Goal: Check status

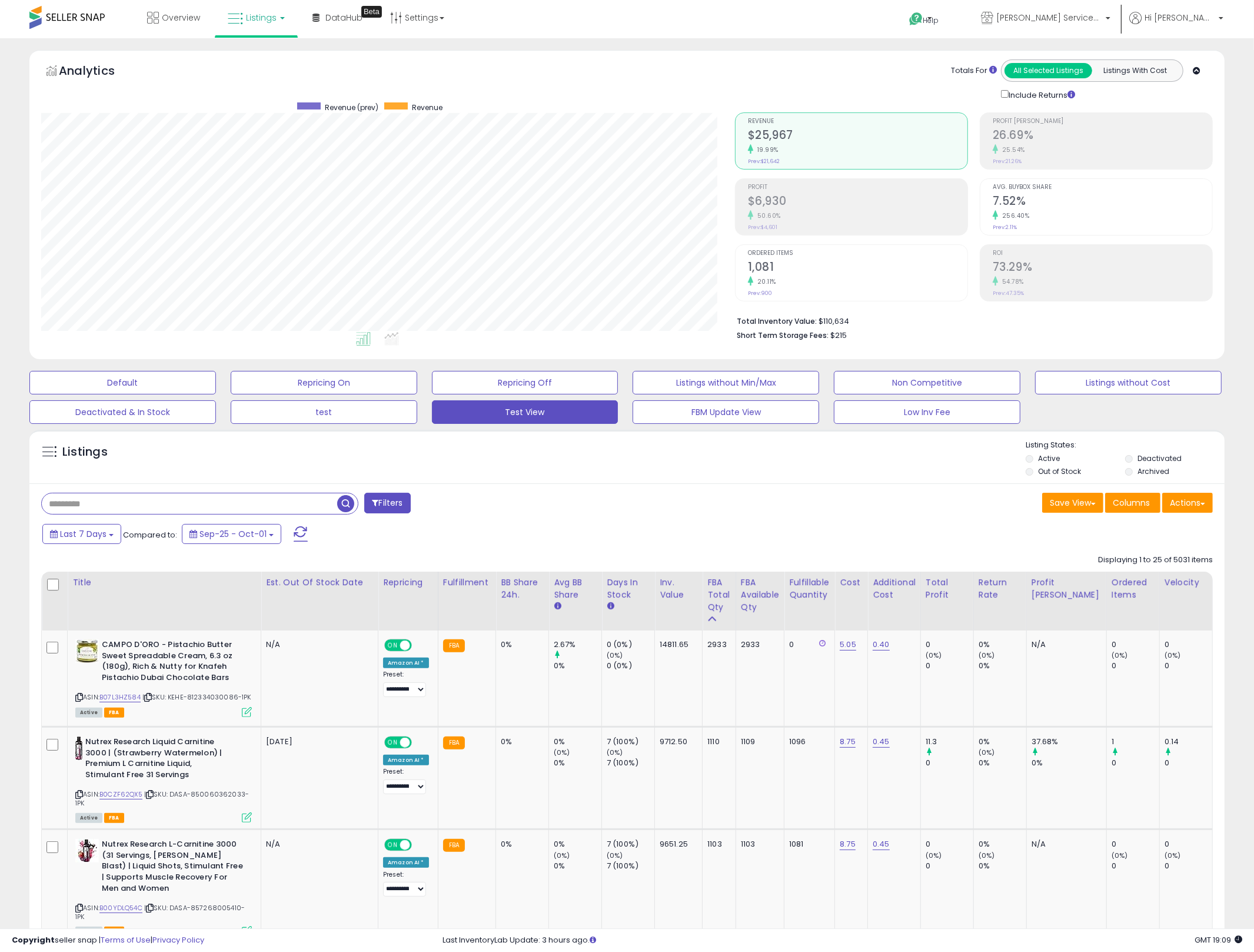
click at [149, 504] on input "text" at bounding box center [189, 503] width 295 height 21
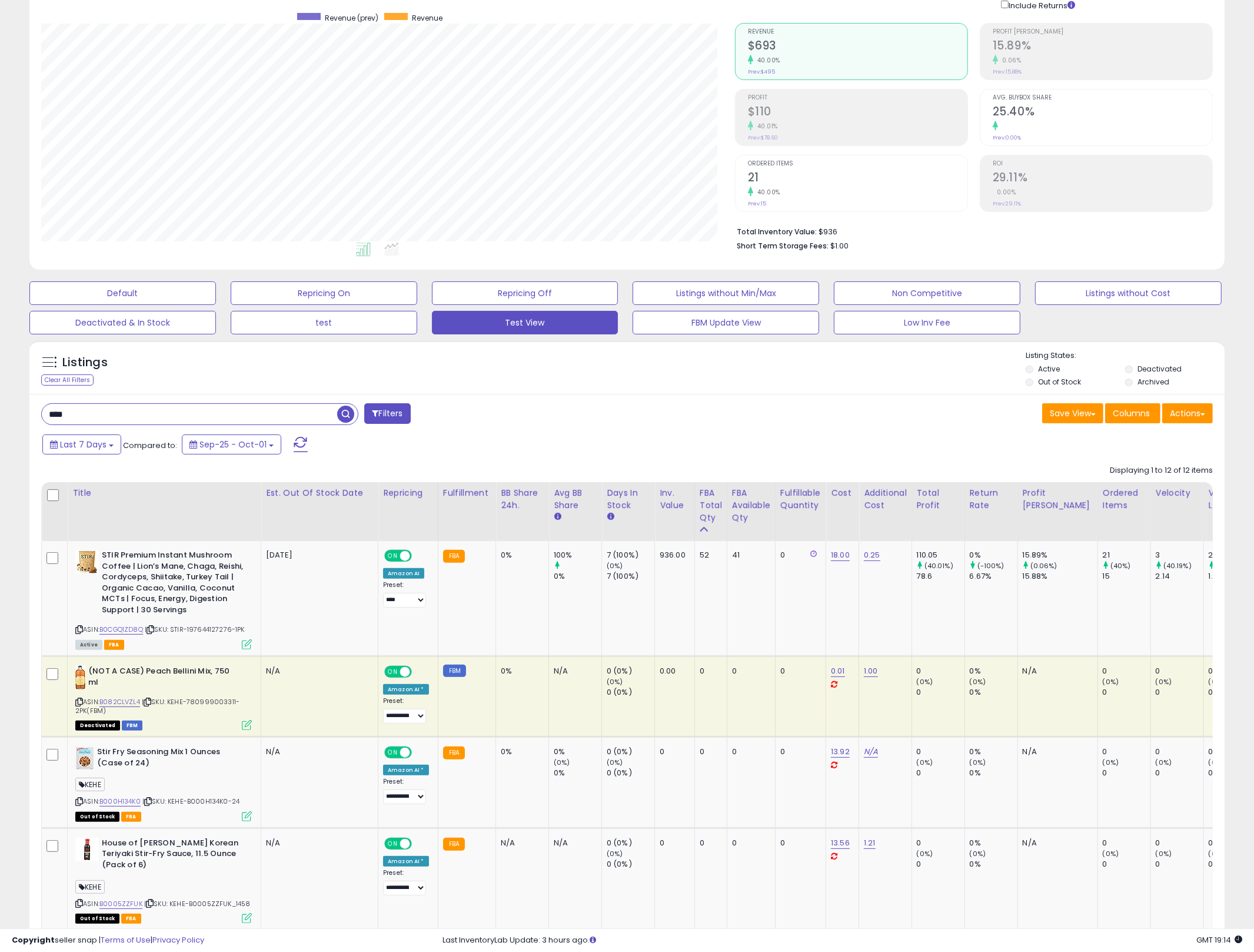
scroll to position [474, 0]
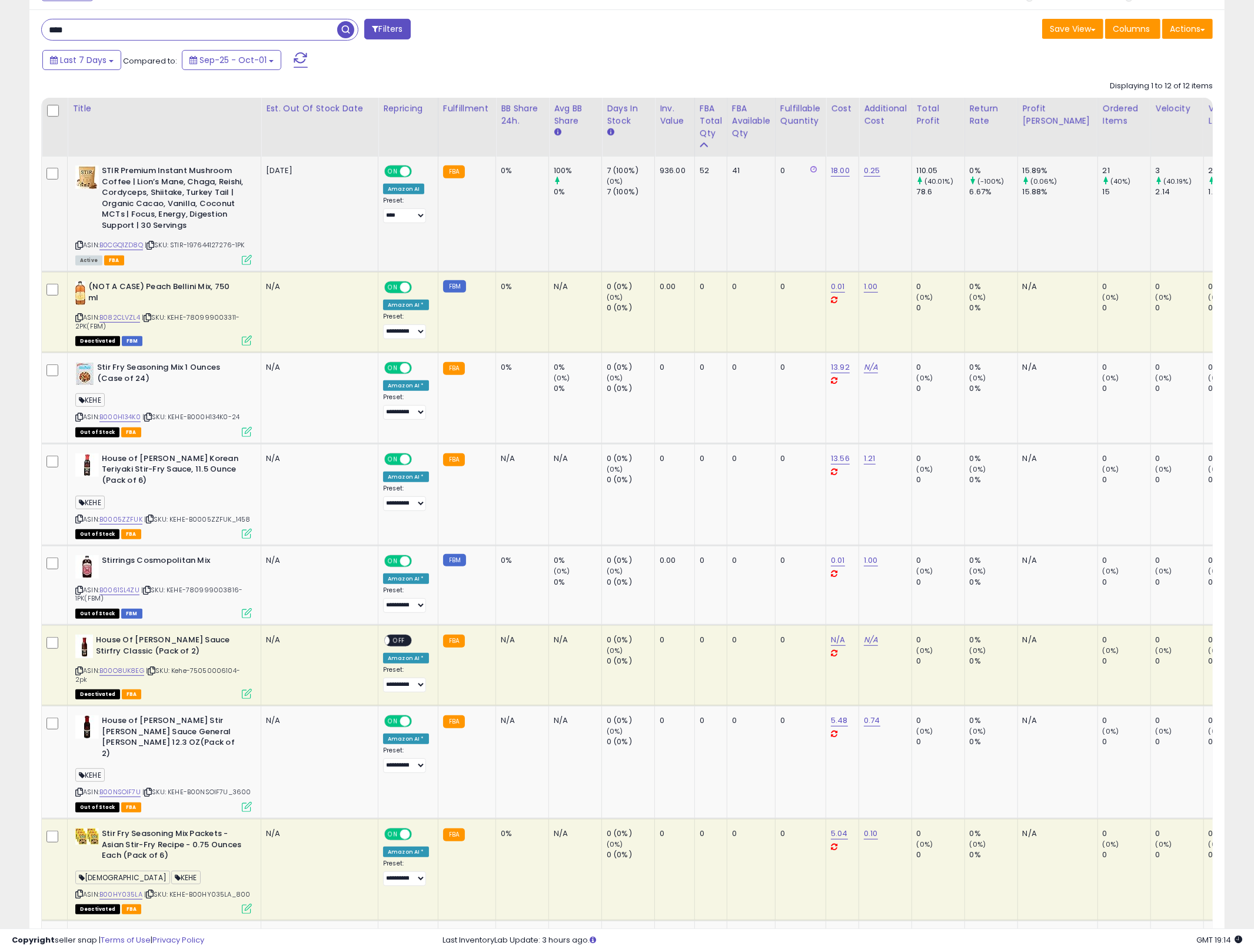
click at [760, 248] on td "41" at bounding box center [751, 214] width 48 height 115
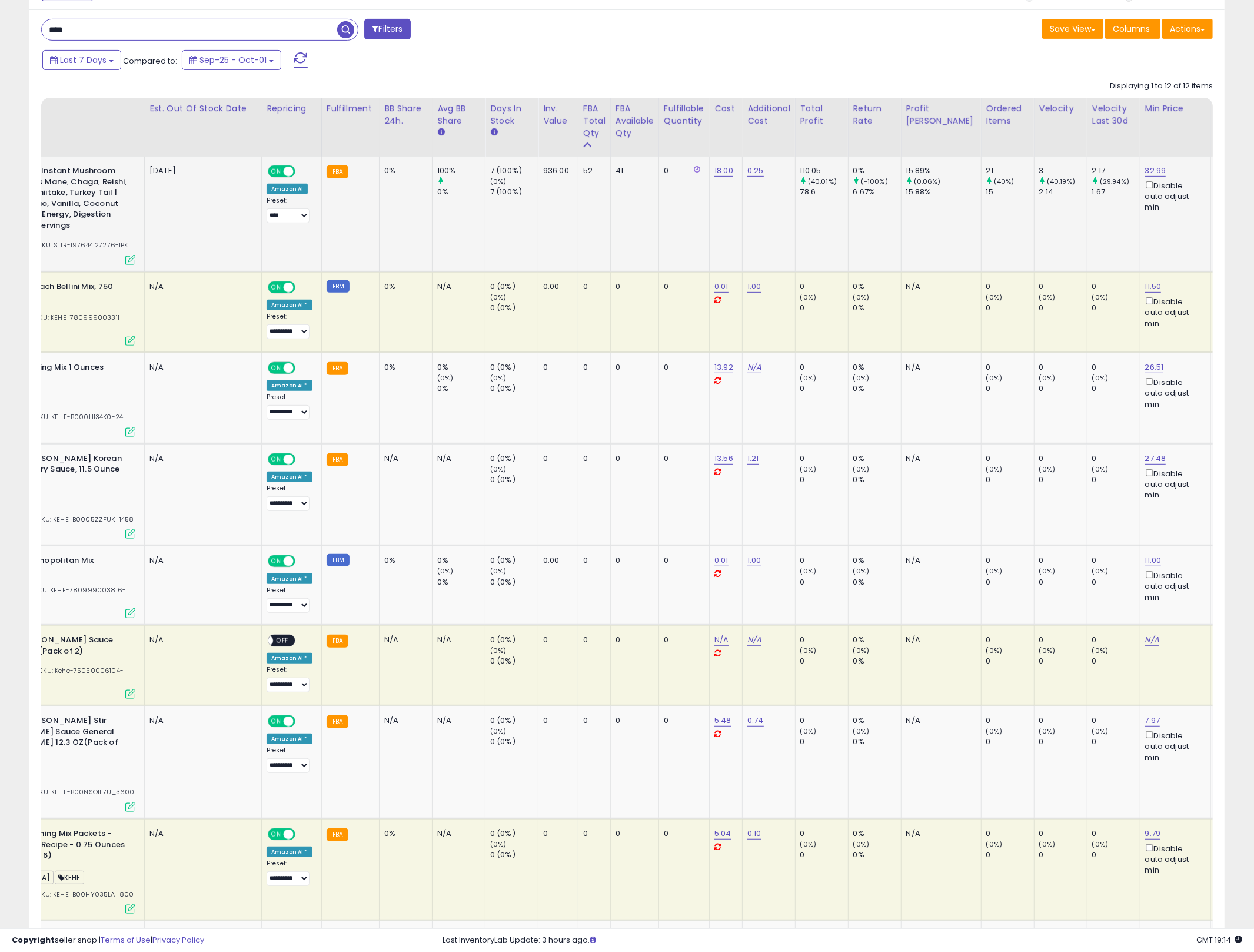
scroll to position [0, 322]
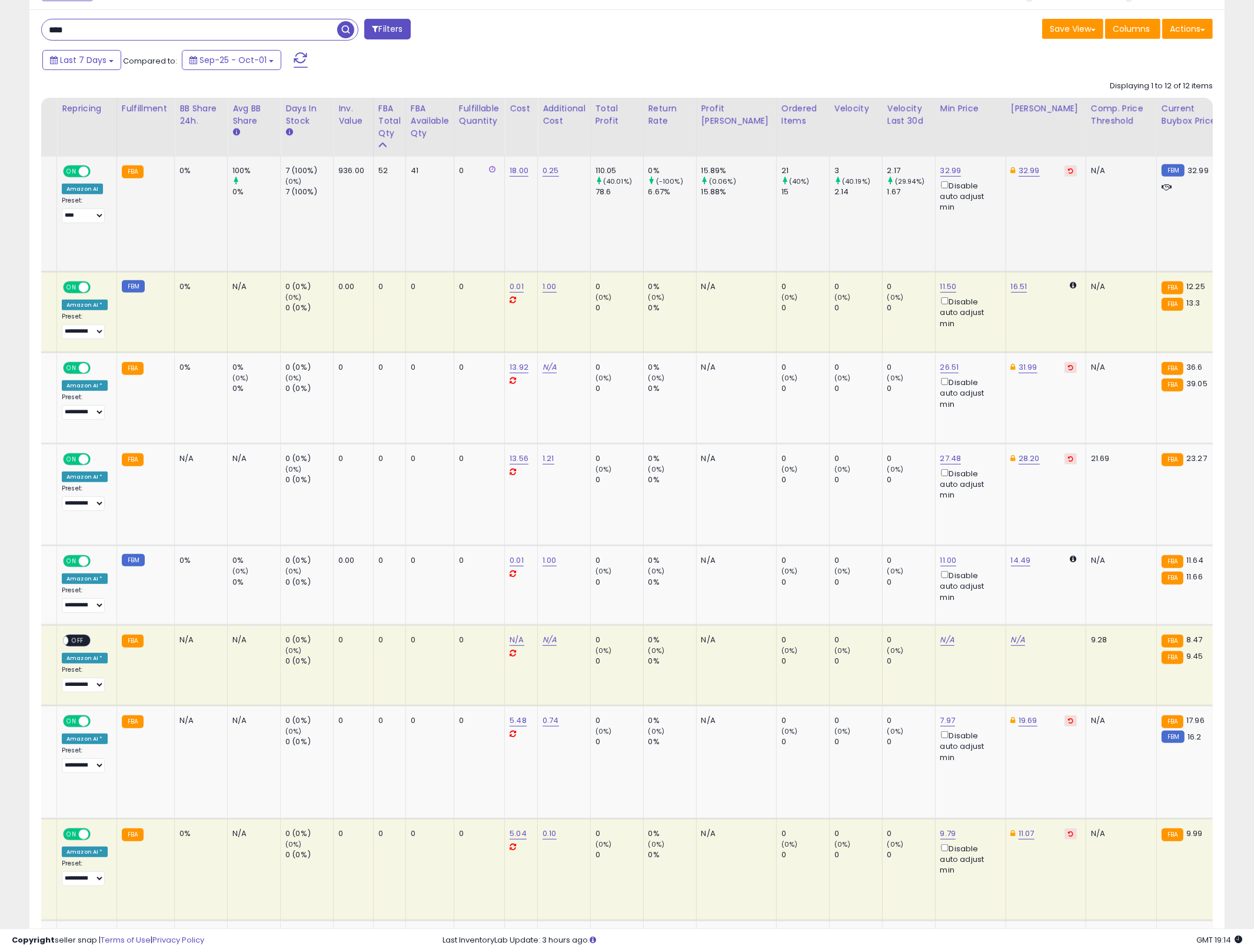
drag, startPoint x: 946, startPoint y: 241, endPoint x: 666, endPoint y: 263, distance: 280.9
click at [666, 263] on tr "STIR Premium Instant Mushroom Coffee | Lion’s Mane, Chaga, Reishi, Cordyceps, S…" at bounding box center [988, 214] width 2536 height 115
click at [726, 251] on td "15.89% (0.06%) 15.88%" at bounding box center [736, 214] width 80 height 115
click at [883, 240] on td "2.17 (29.94%) 1.67" at bounding box center [909, 214] width 53 height 115
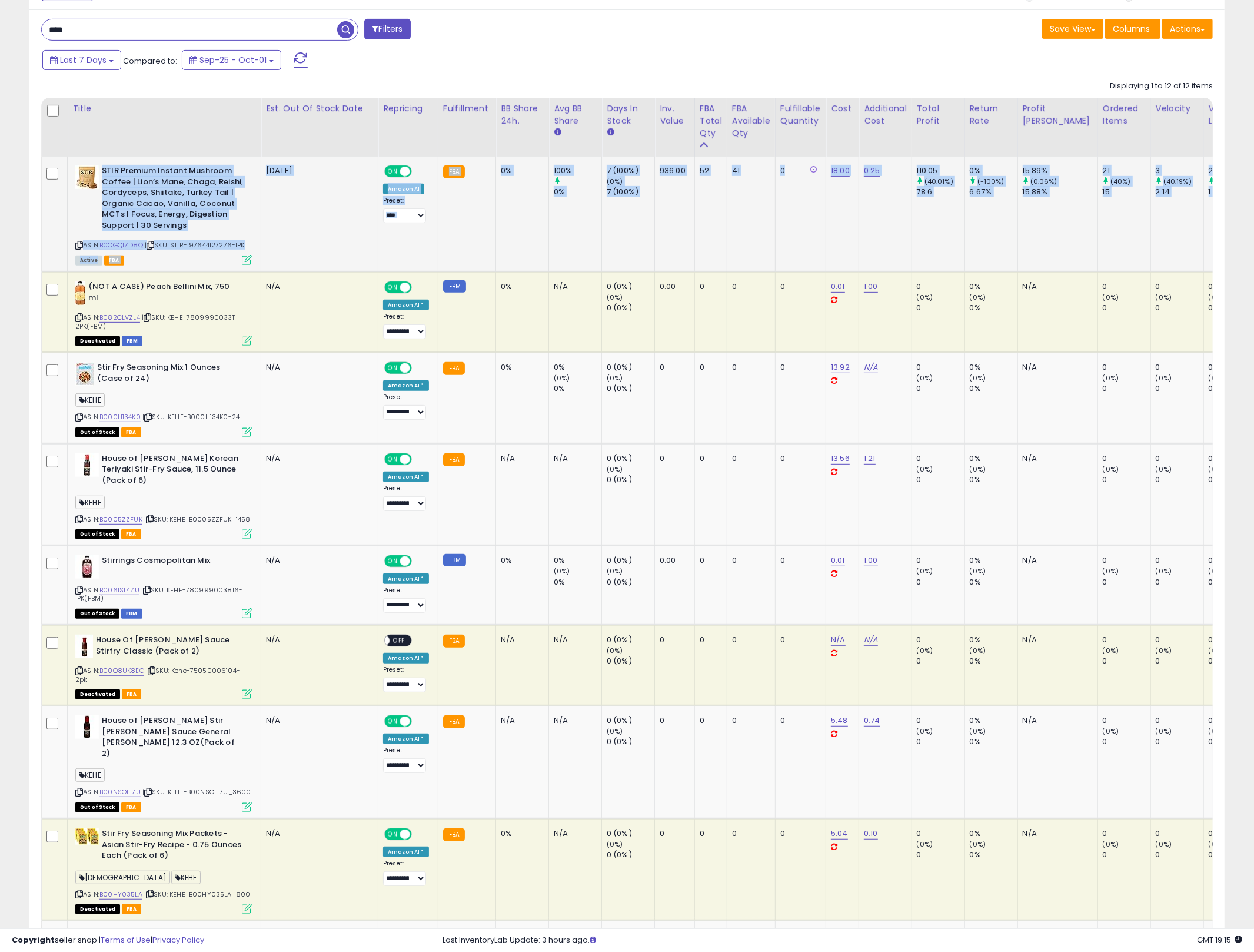
drag, startPoint x: 883, startPoint y: 240, endPoint x: 171, endPoint y: 201, distance: 713.1
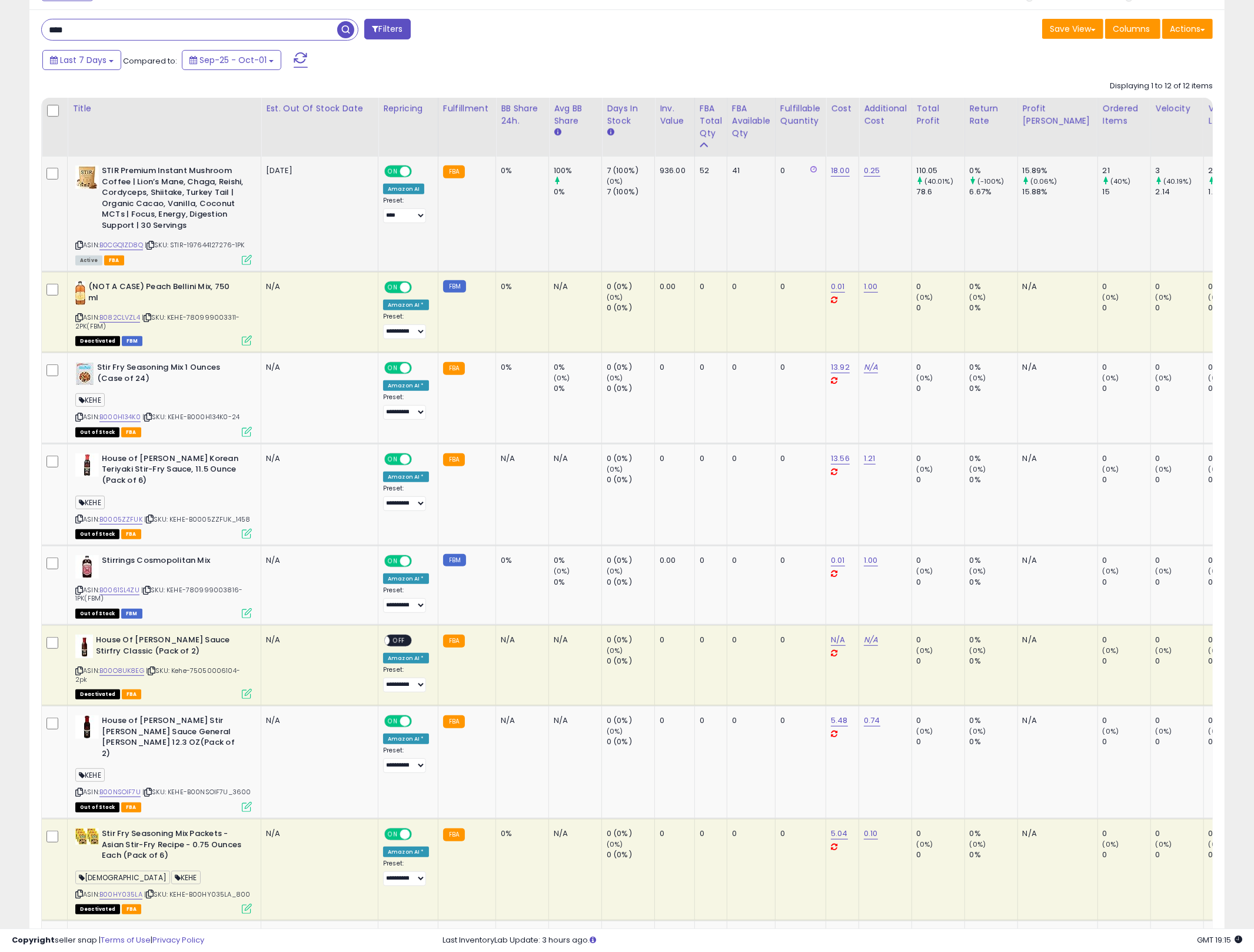
click at [170, 200] on b "STIR Premium Instant Mushroom Coffee | Lion’s Mane, Chaga, Reishi, Cordyceps, S…" at bounding box center [173, 200] width 143 height 68
drag, startPoint x: 170, startPoint y: 200, endPoint x: 216, endPoint y: 248, distance: 66.5
click at [216, 248] on div "STIR Premium Instant Mushroom Coffee | Lion’s Mane, Chaga, Reishi, Cordyceps, S…" at bounding box center [162, 215] width 180 height 99
click at [238, 209] on b "STIR Premium Instant Mushroom Coffee | Lion’s Mane, Chaga, Reishi, Cordyceps, S…" at bounding box center [173, 200] width 143 height 68
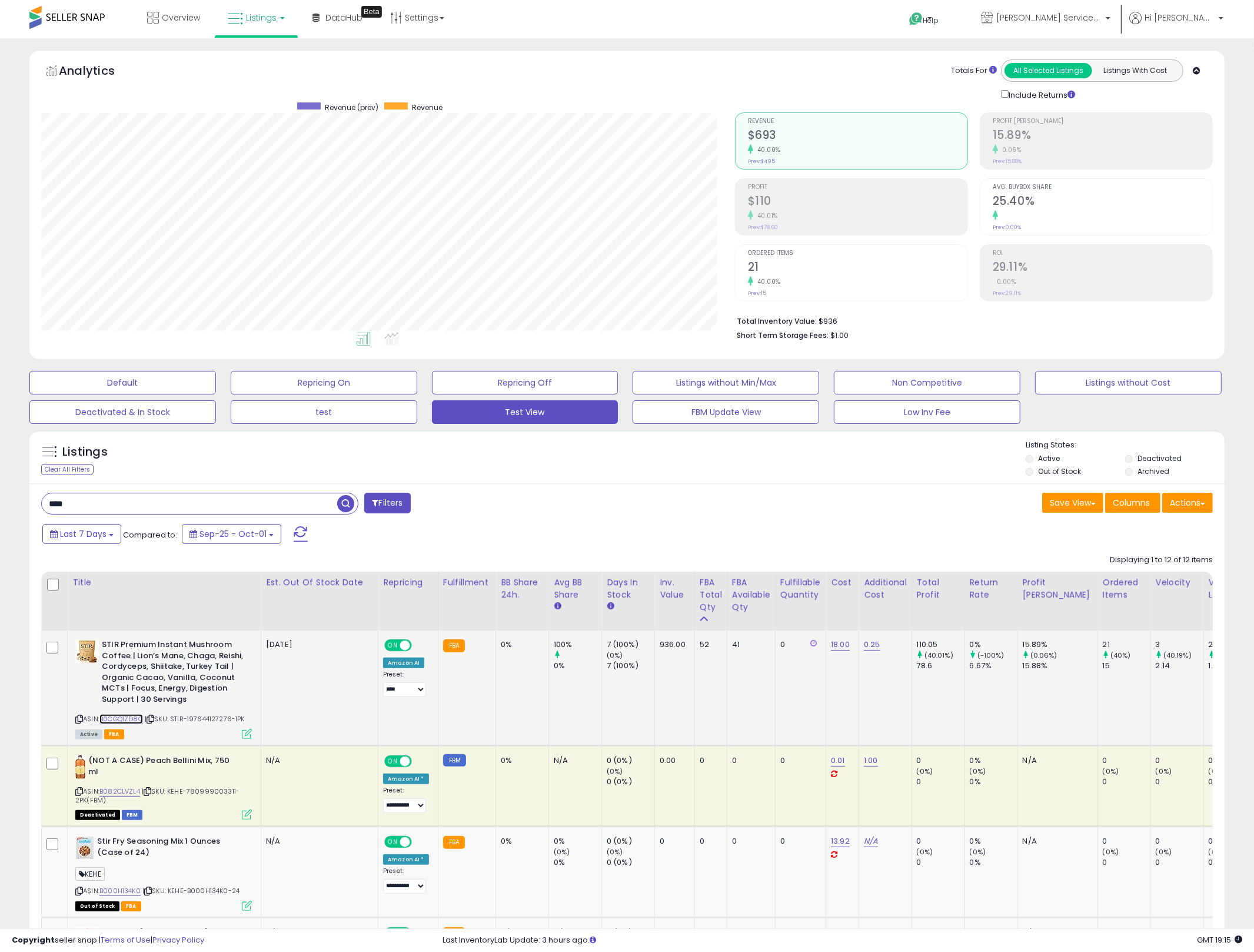
click at [129, 723] on link "B0CGQ1ZD8Q" at bounding box center [121, 719] width 44 height 10
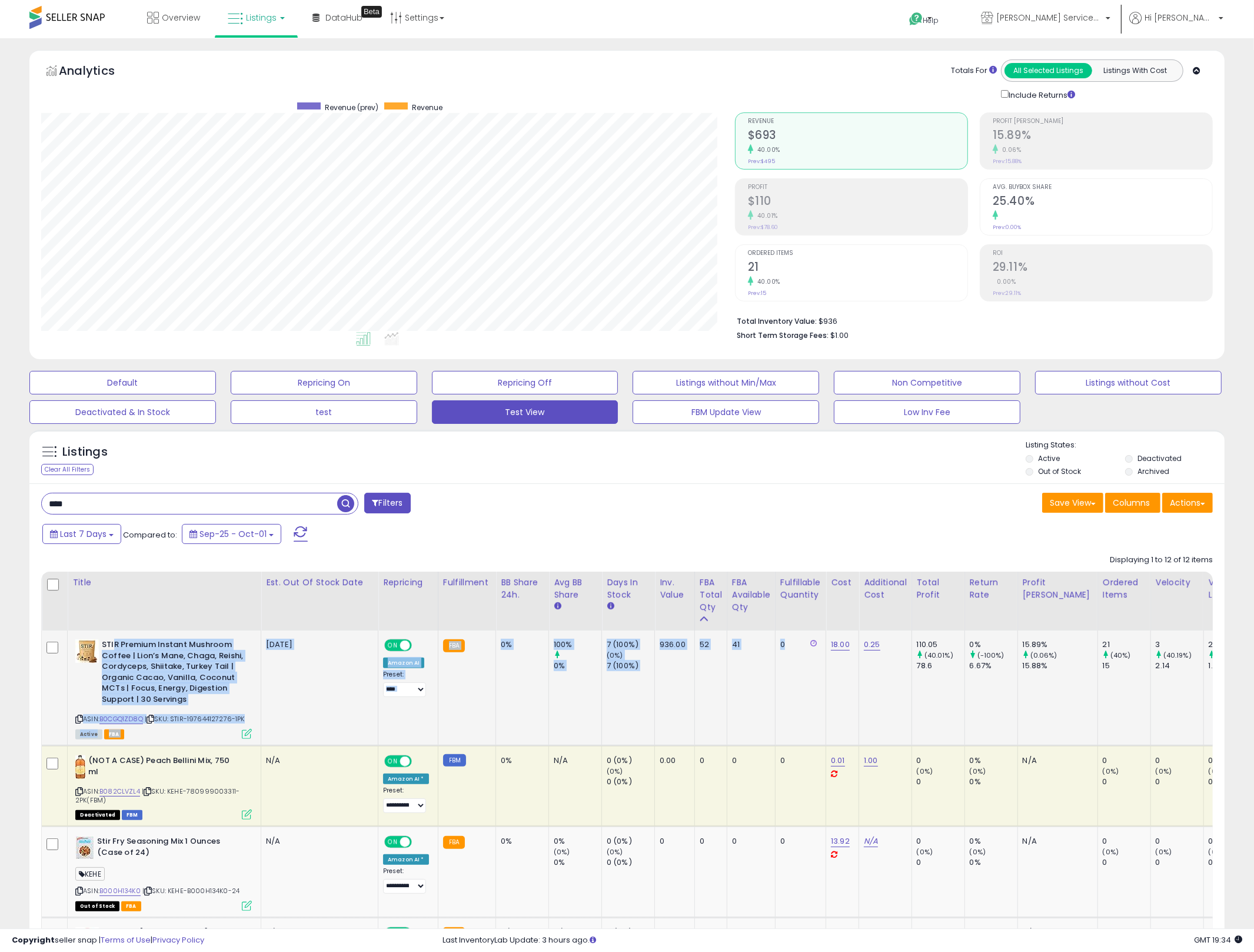
drag, startPoint x: 795, startPoint y: 677, endPoint x: 115, endPoint y: 648, distance: 680.6
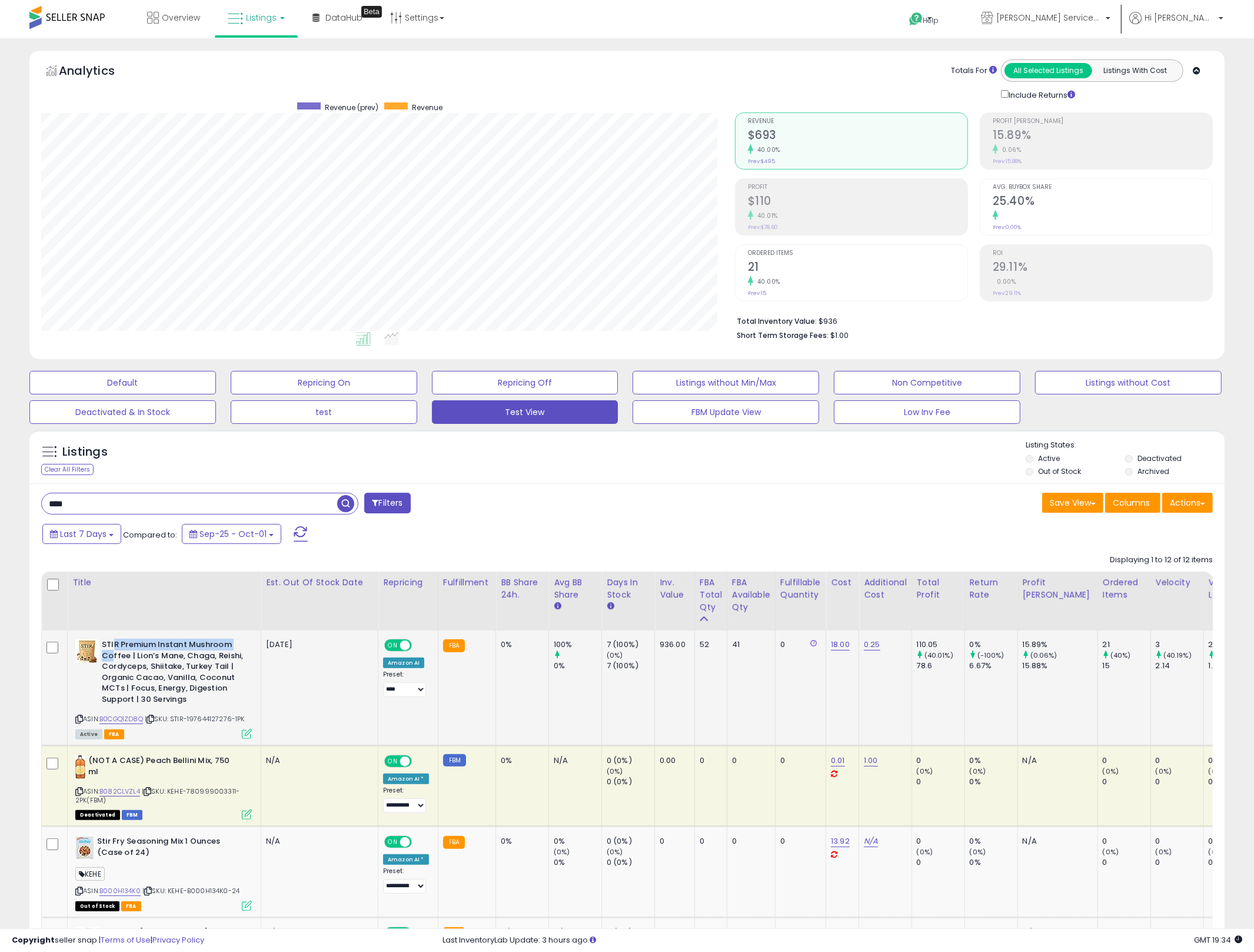
click at [113, 651] on b "STIR Premium Instant Mushroom Coffee | Lion’s Mane, Chaga, Reishi, Cordyceps, S…" at bounding box center [173, 674] width 143 height 68
click at [114, 651] on b "STIR Premium Instant Mushroom Coffee | Lion’s Mane, Chaga, Reishi, Cordyceps, S…" at bounding box center [173, 674] width 143 height 68
click at [120, 650] on b "STIR Premium Instant Mushroom Coffee | Lion’s Mane, Chaga, Reishi, Cordyceps, S…" at bounding box center [173, 674] width 143 height 68
click at [120, 651] on b "STIR Premium Instant Mushroom Coffee | Lion’s Mane, Chaga, Reishi, Cordyceps, S…" at bounding box center [173, 674] width 143 height 68
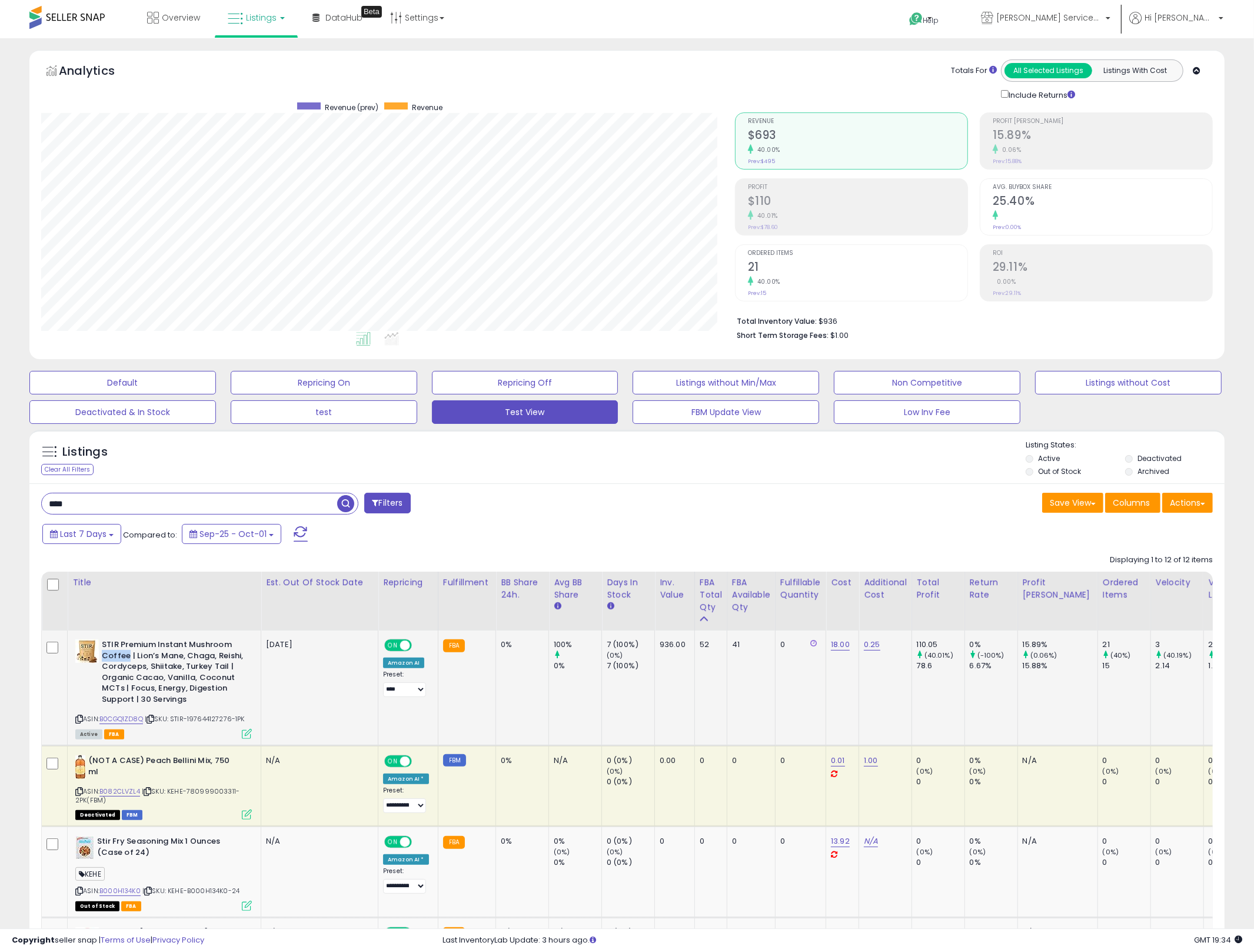
click at [119, 652] on b "STIR Premium Instant Mushroom Coffee | Lion’s Mane, Chaga, Reishi, Cordyceps, S…" at bounding box center [173, 674] width 143 height 68
drag, startPoint x: 117, startPoint y: 652, endPoint x: 122, endPoint y: 659, distance: 8.6
click at [122, 659] on b "STIR Premium Instant Mushroom Coffee | Lion’s Mane, Chaga, Reishi, Cordyceps, S…" at bounding box center [173, 674] width 143 height 68
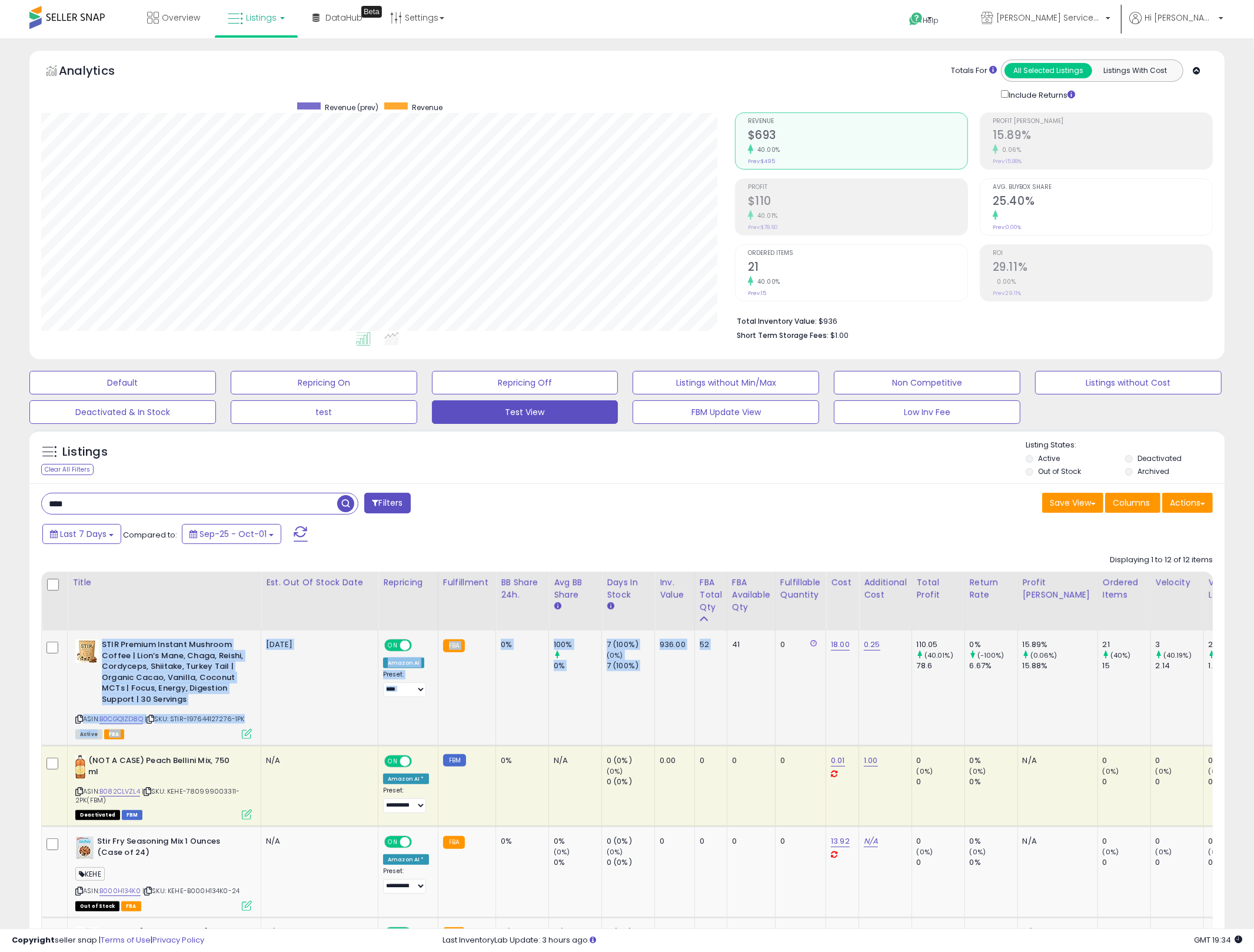
drag, startPoint x: 122, startPoint y: 659, endPoint x: 719, endPoint y: 699, distance: 598.3
click at [719, 699] on td "52" at bounding box center [711, 688] width 32 height 115
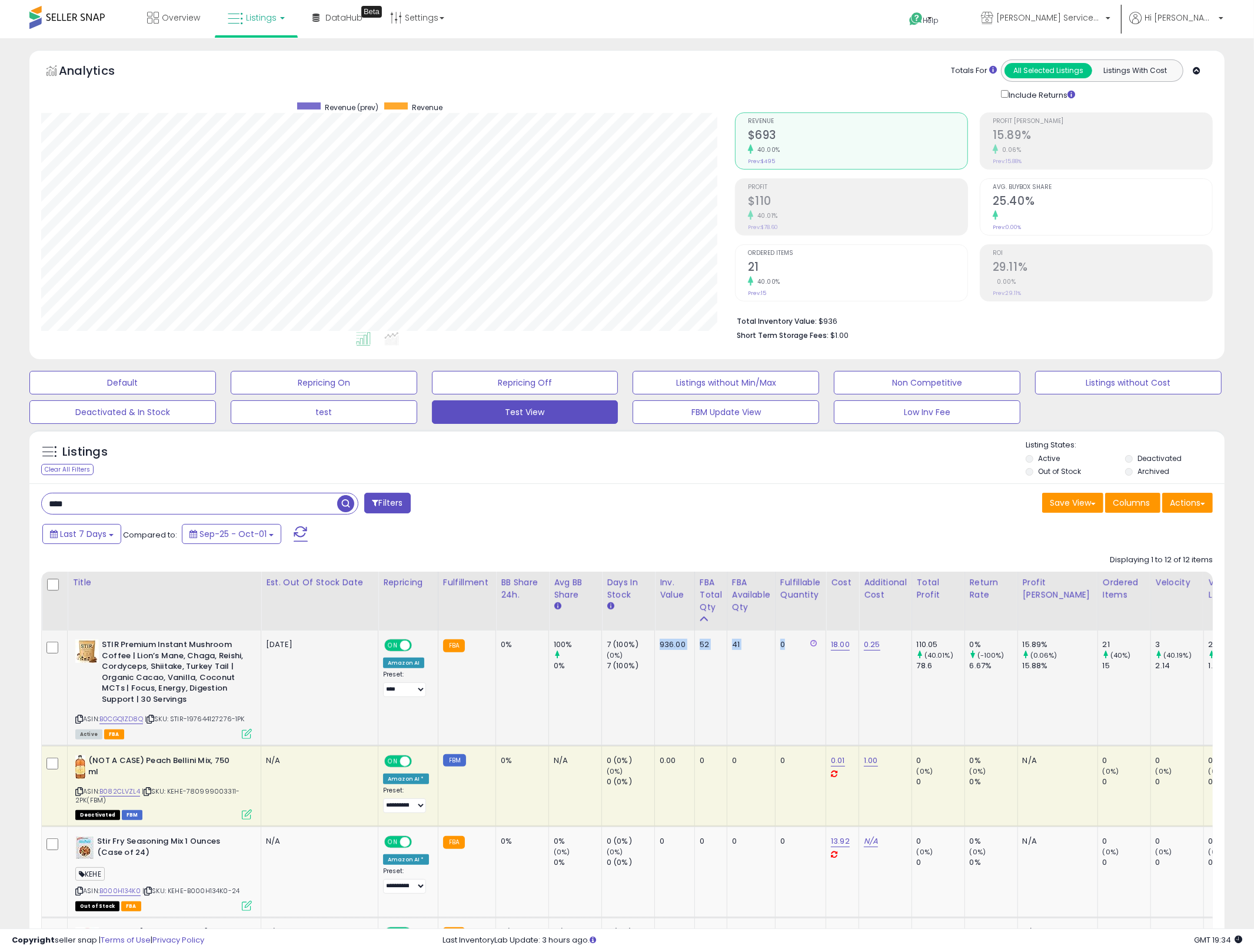
drag, startPoint x: 801, startPoint y: 691, endPoint x: 665, endPoint y: 668, distance: 137.9
drag, startPoint x: 555, startPoint y: 509, endPoint x: 574, endPoint y: 541, distance: 37.2
click at [557, 513] on div "**** Filters" at bounding box center [329, 504] width 595 height 24
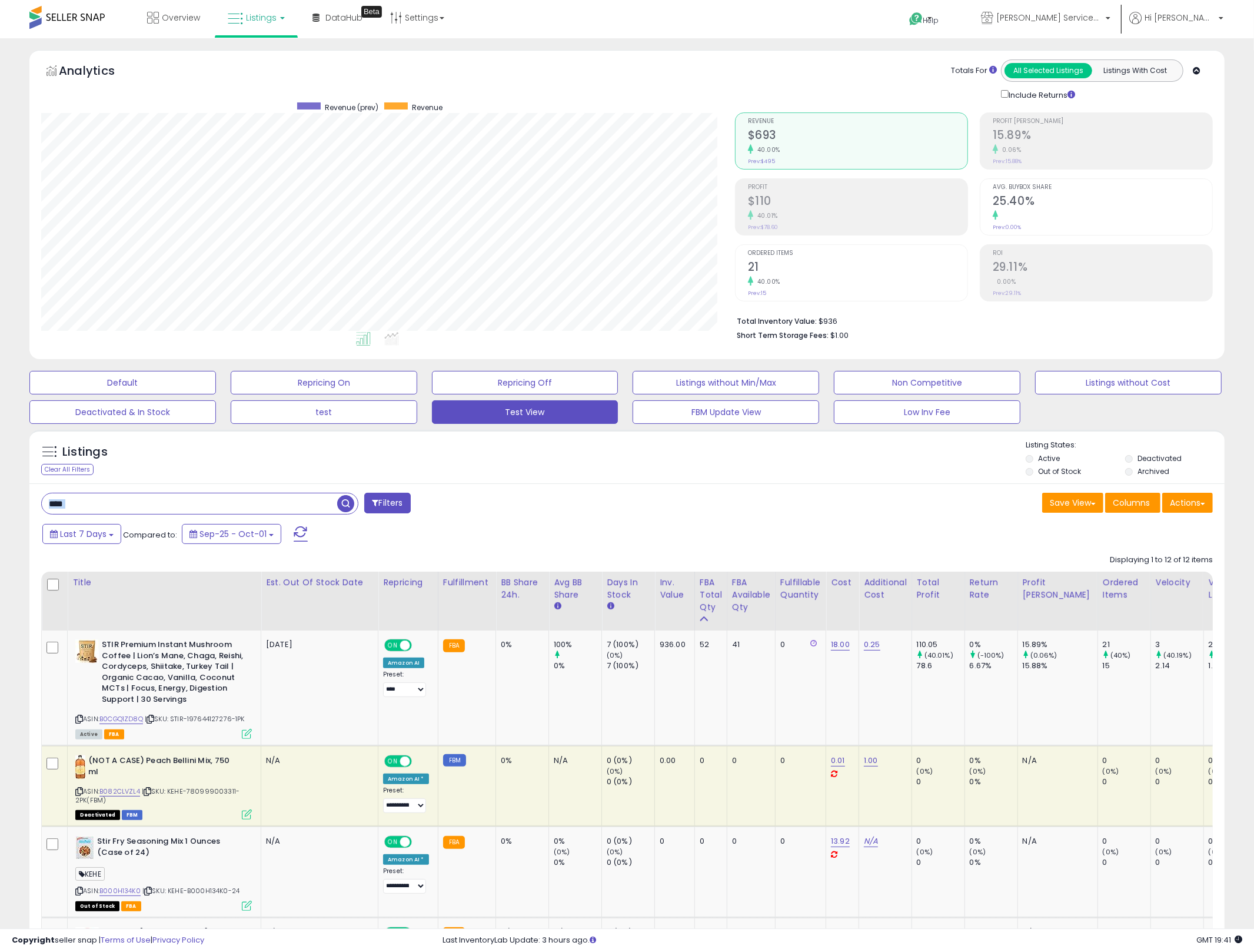
click at [113, 492] on body "Unable to login Retrieving listings data.. has not yet accepted the Terms of Us…" at bounding box center [627, 476] width 1254 height 952
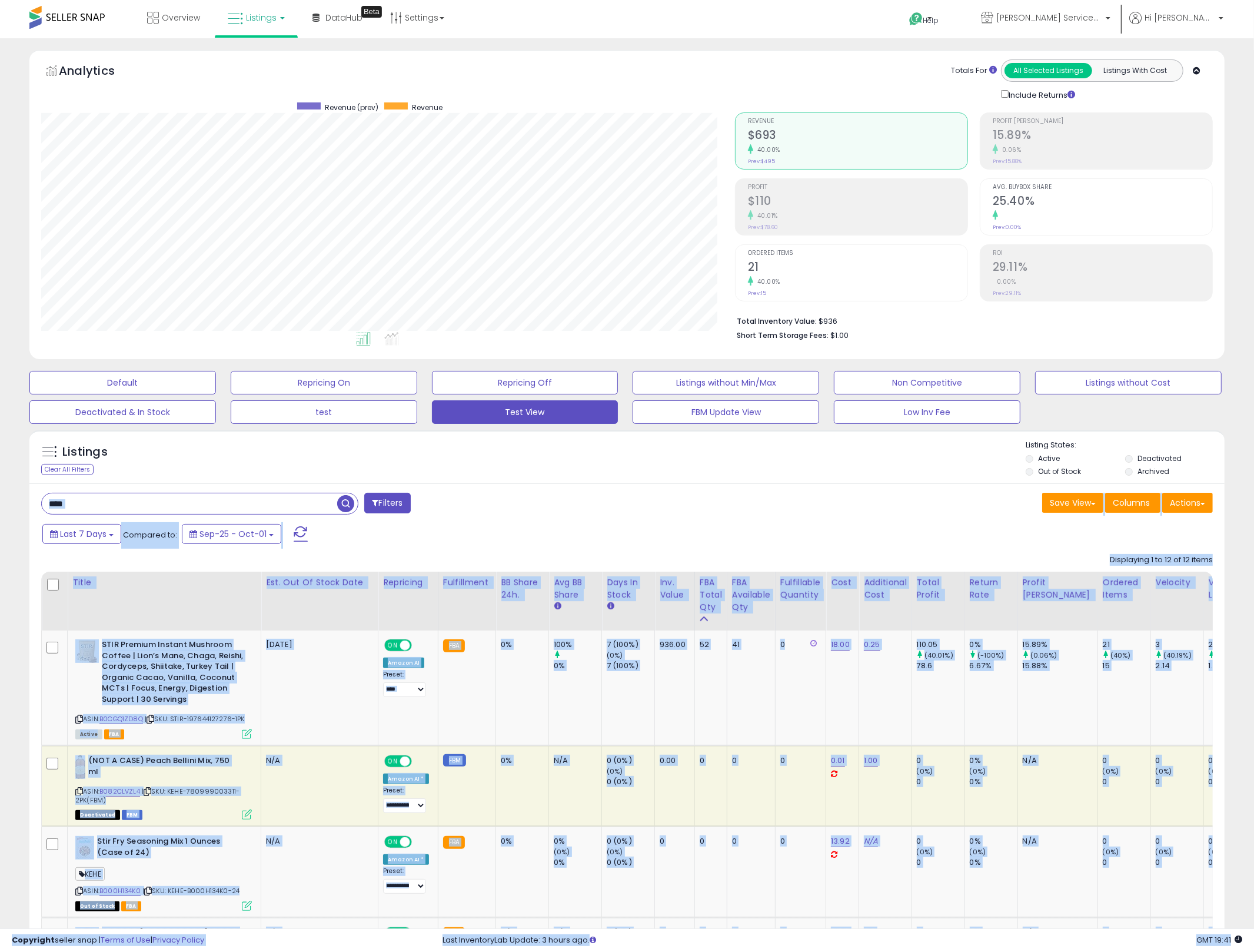
click at [116, 499] on input "****" at bounding box center [189, 503] width 295 height 21
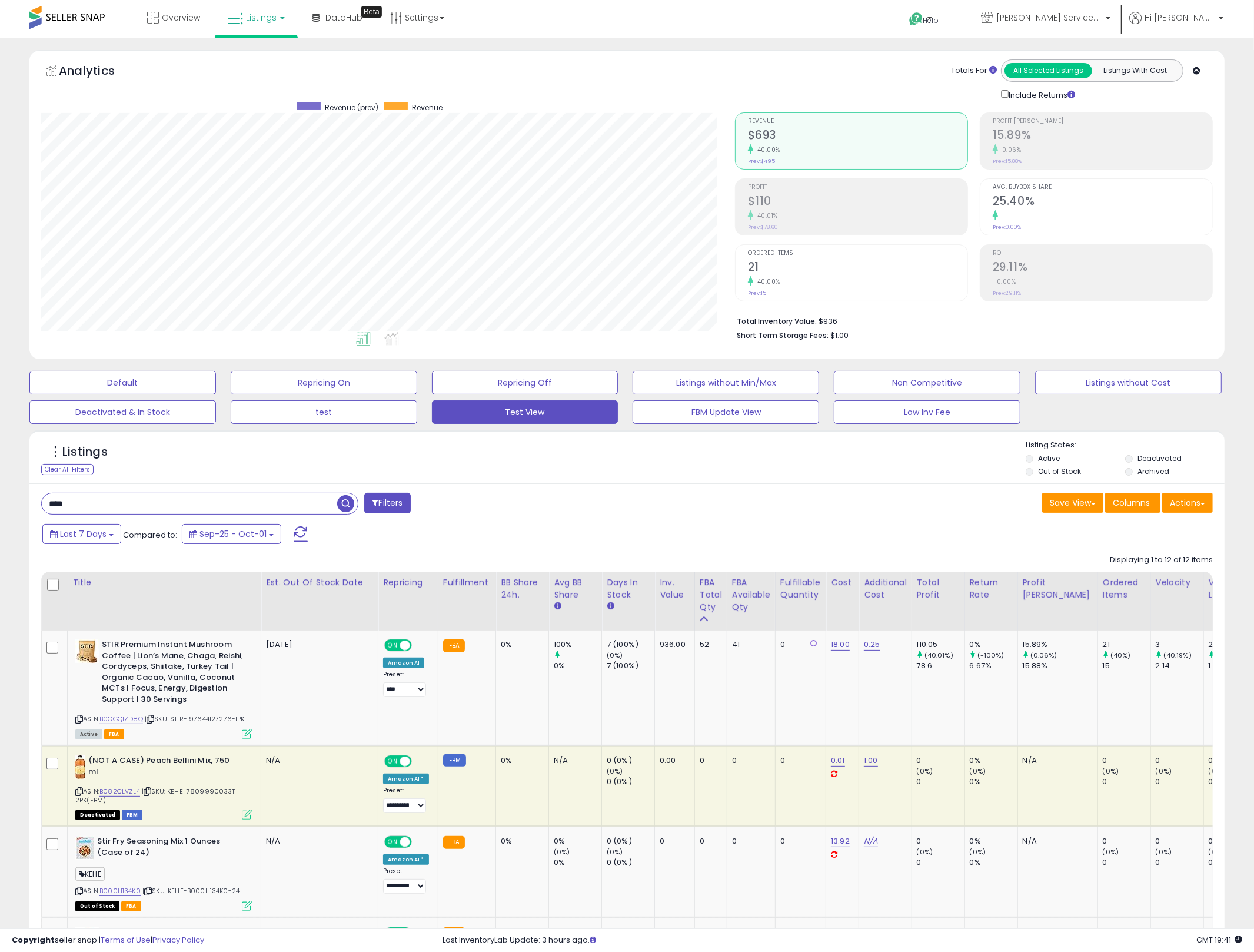
click at [116, 499] on input "****" at bounding box center [189, 503] width 295 height 21
click at [269, 458] on div "Listings Clear All Filters Listing States:" at bounding box center [627, 460] width 1195 height 40
click at [142, 509] on input "****" at bounding box center [189, 503] width 295 height 21
type input "*****"
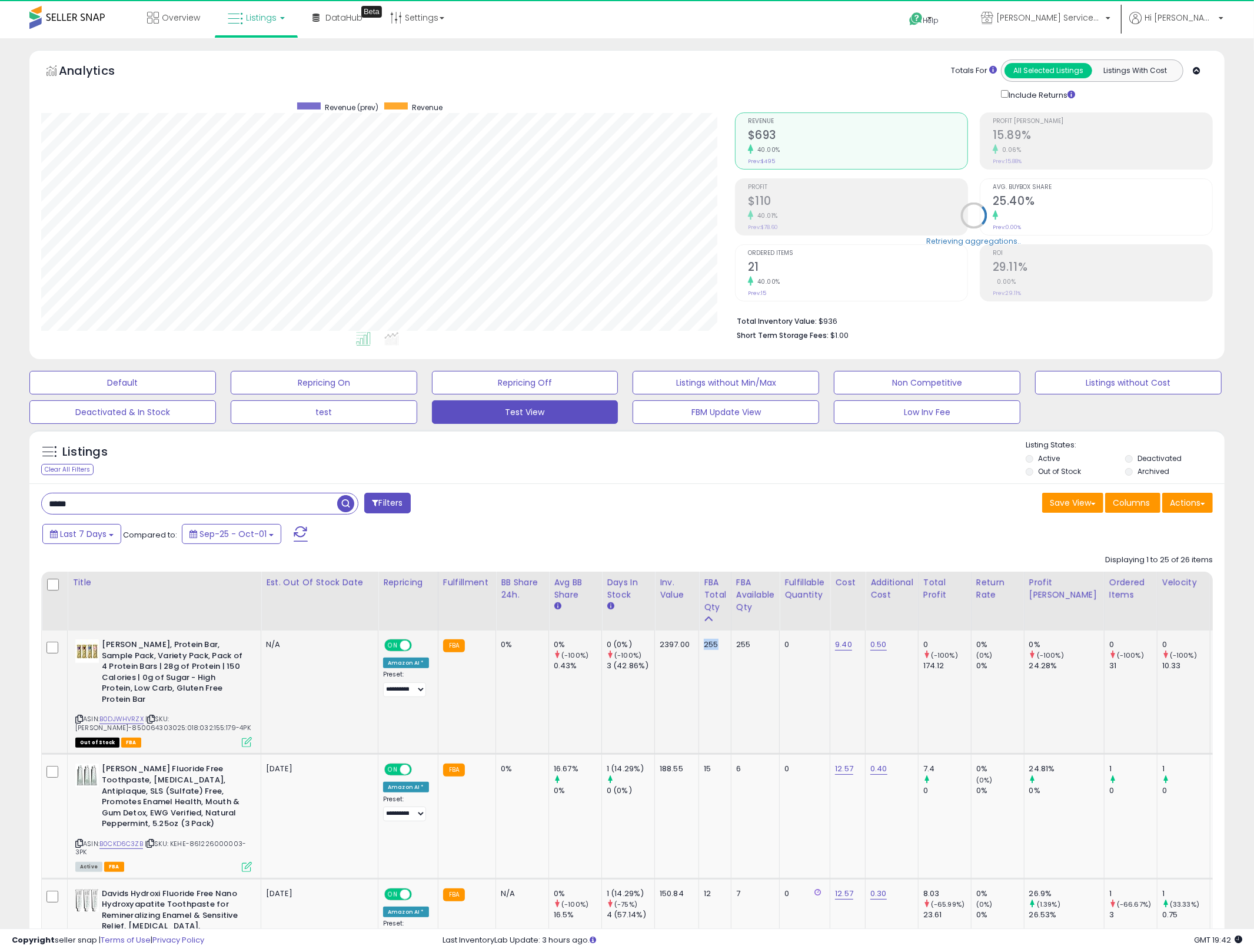
drag, startPoint x: 717, startPoint y: 702, endPoint x: 675, endPoint y: 688, distance: 44.3
click at [679, 687] on td "2397.00" at bounding box center [677, 692] width 44 height 124
drag, startPoint x: 679, startPoint y: 687, endPoint x: 506, endPoint y: 687, distance: 173.0
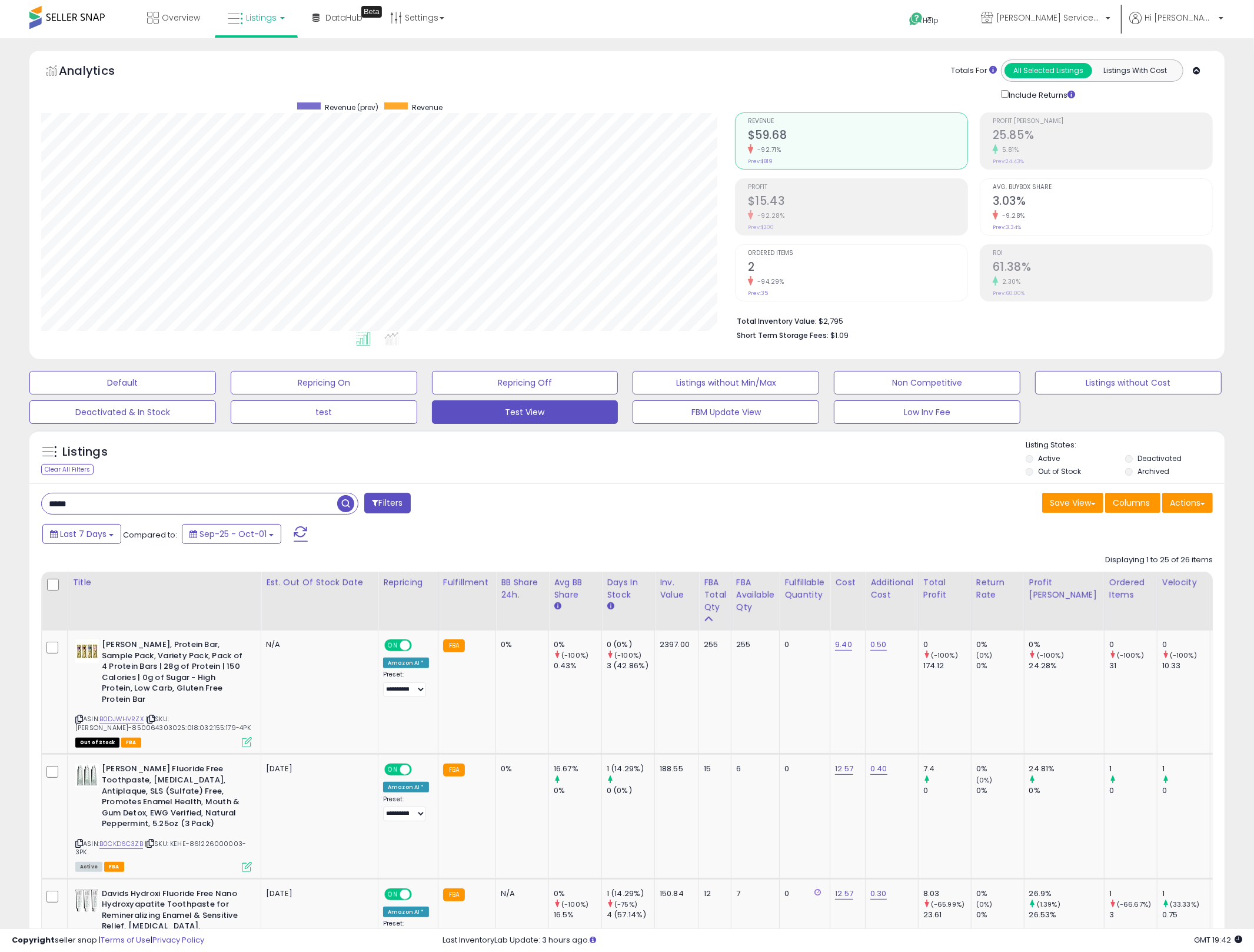
click at [124, 536] on span "Compared to:" at bounding box center [150, 534] width 54 height 11
click at [105, 537] on button "Last 7 Days" at bounding box center [82, 534] width 79 height 20
type input "**********"
click at [86, 589] on li "Last 30 Days" at bounding box center [95, 588] width 94 height 16
click at [122, 508] on input "*****" at bounding box center [189, 503] width 295 height 21
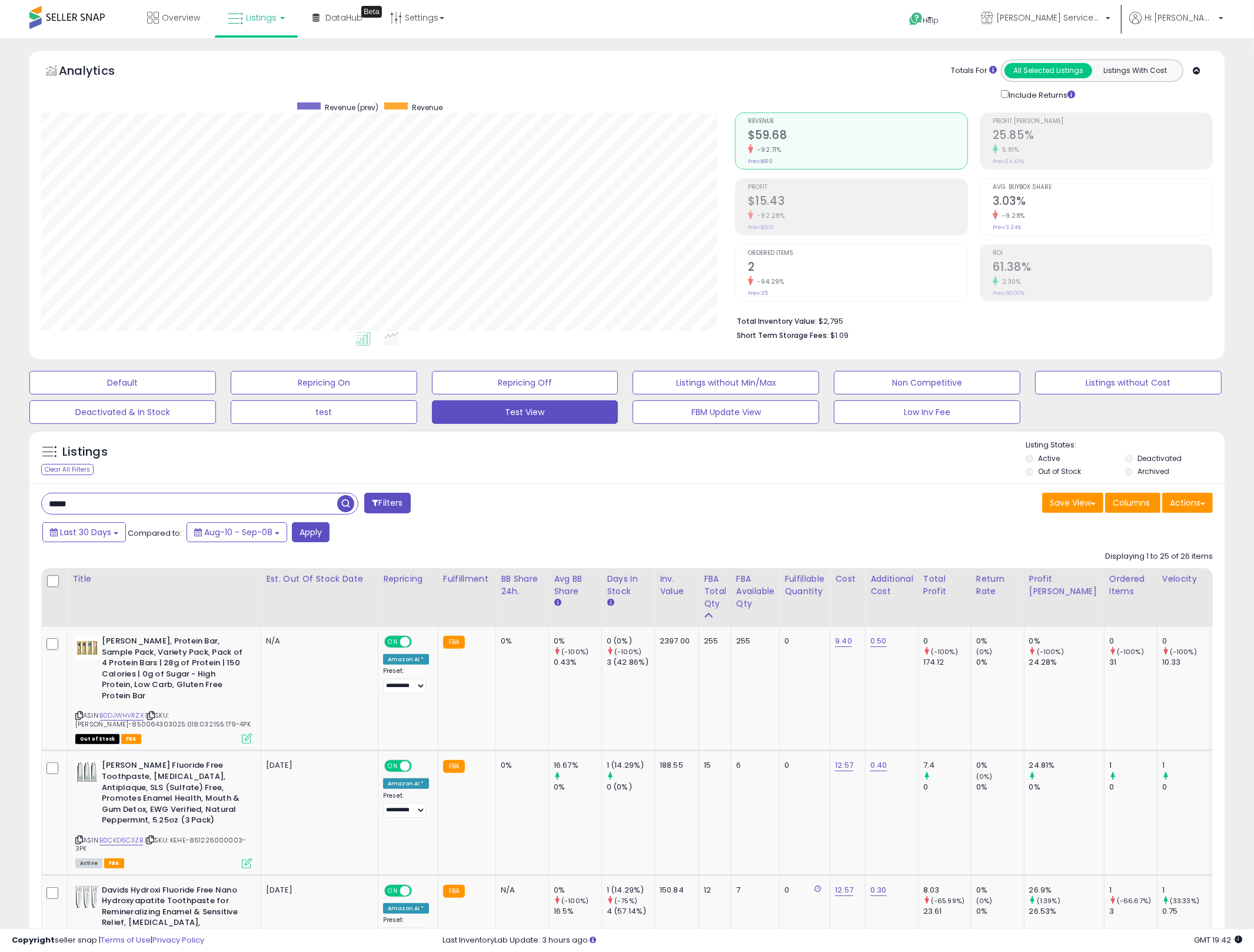
click at [122, 508] on input "*****" at bounding box center [189, 503] width 295 height 21
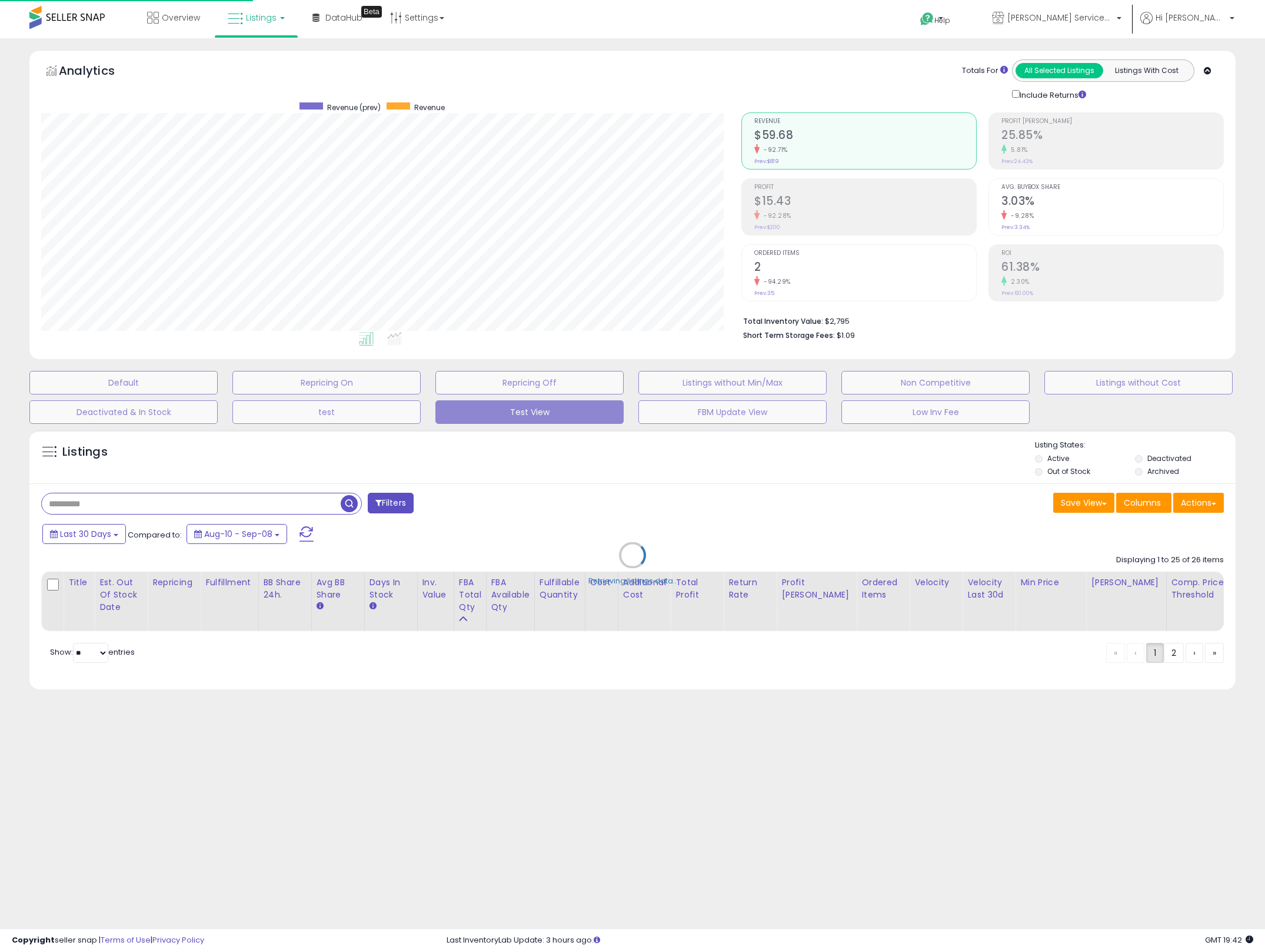
scroll to position [241, 700]
click at [638, 467] on div "Retrieving listings data.." at bounding box center [632, 564] width 1224 height 280
